Goal: Navigation & Orientation: Understand site structure

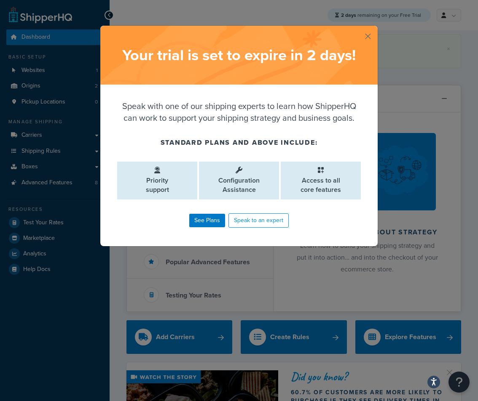
click at [375, 28] on button "button" at bounding box center [376, 27] width 2 height 2
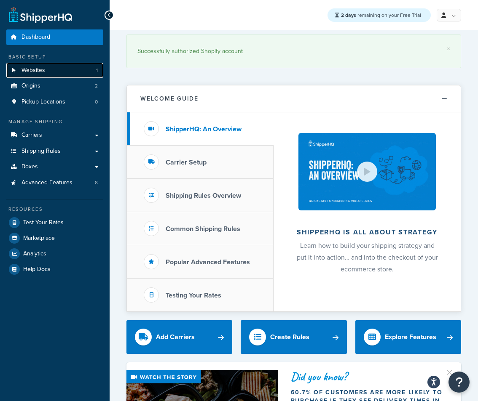
click at [29, 69] on span "Websites" at bounding box center [33, 70] width 24 height 7
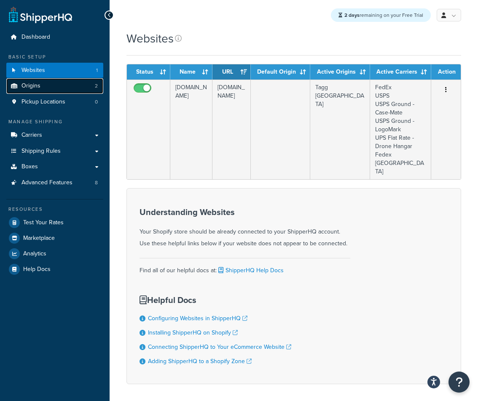
click at [44, 85] on link "Origins 2" at bounding box center [54, 86] width 97 height 16
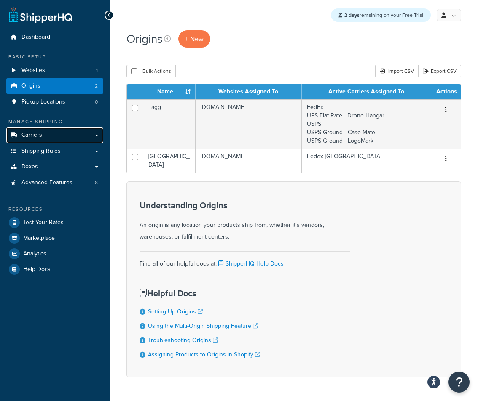
click at [45, 137] on link "Carriers" at bounding box center [54, 136] width 97 height 16
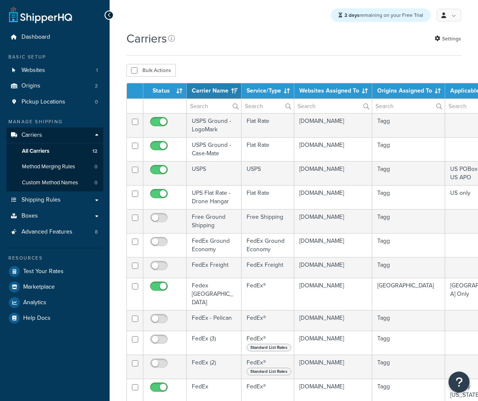
select select "15"
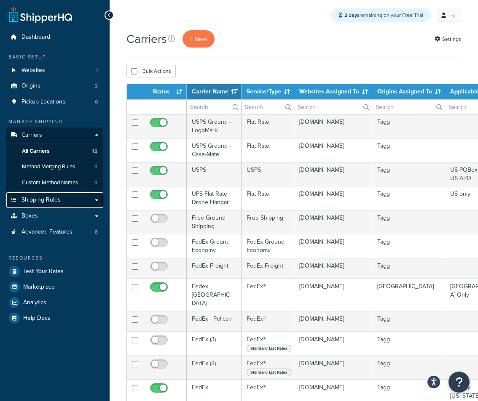
click at [39, 206] on link "Shipping Rules" at bounding box center [54, 200] width 97 height 16
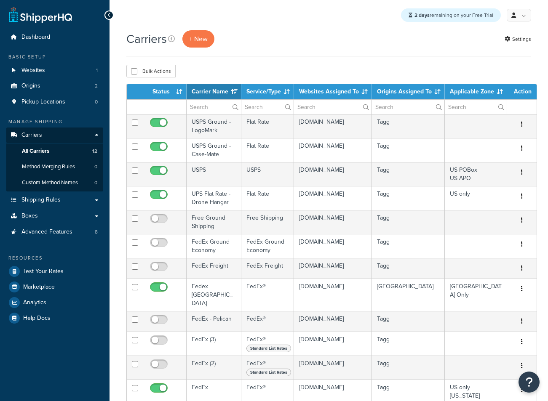
select select "15"
